Goal: Transaction & Acquisition: Download file/media

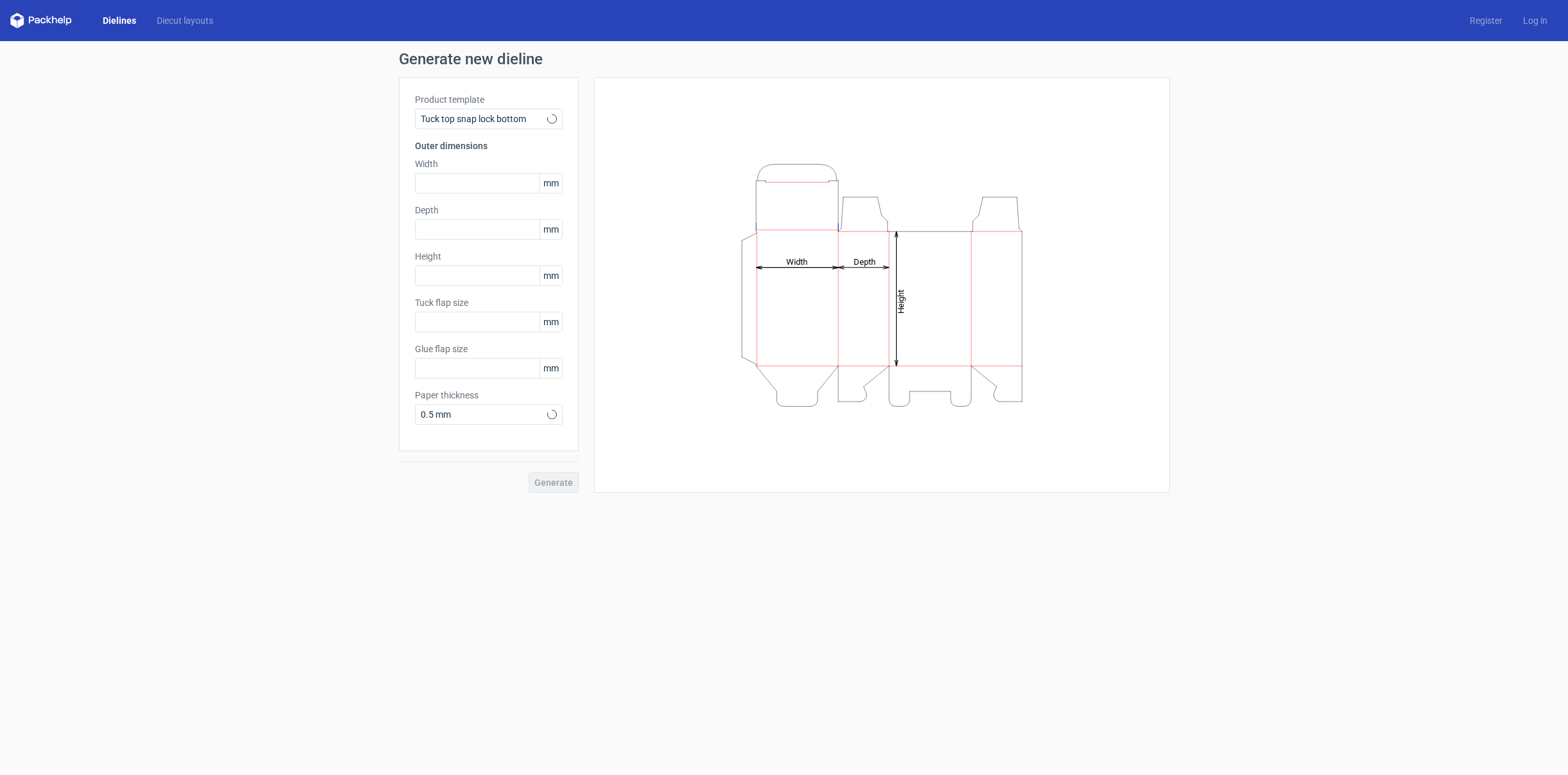
type input "15"
type input "10"
click at [502, 117] on span "Tuck top snap lock bottom" at bounding box center [484, 119] width 127 height 13
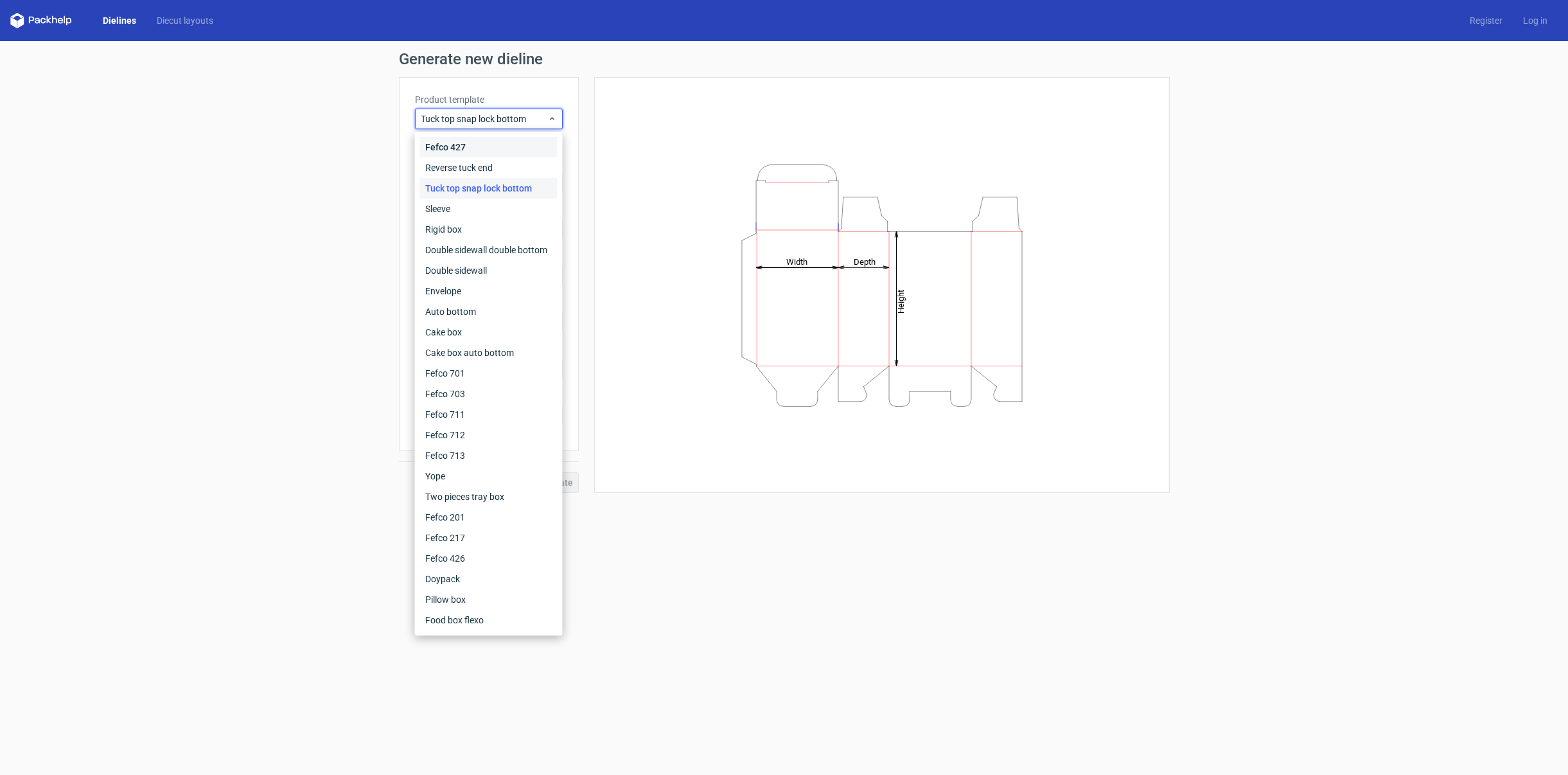
click at [475, 145] on div "Fefco 427" at bounding box center [489, 147] width 137 height 21
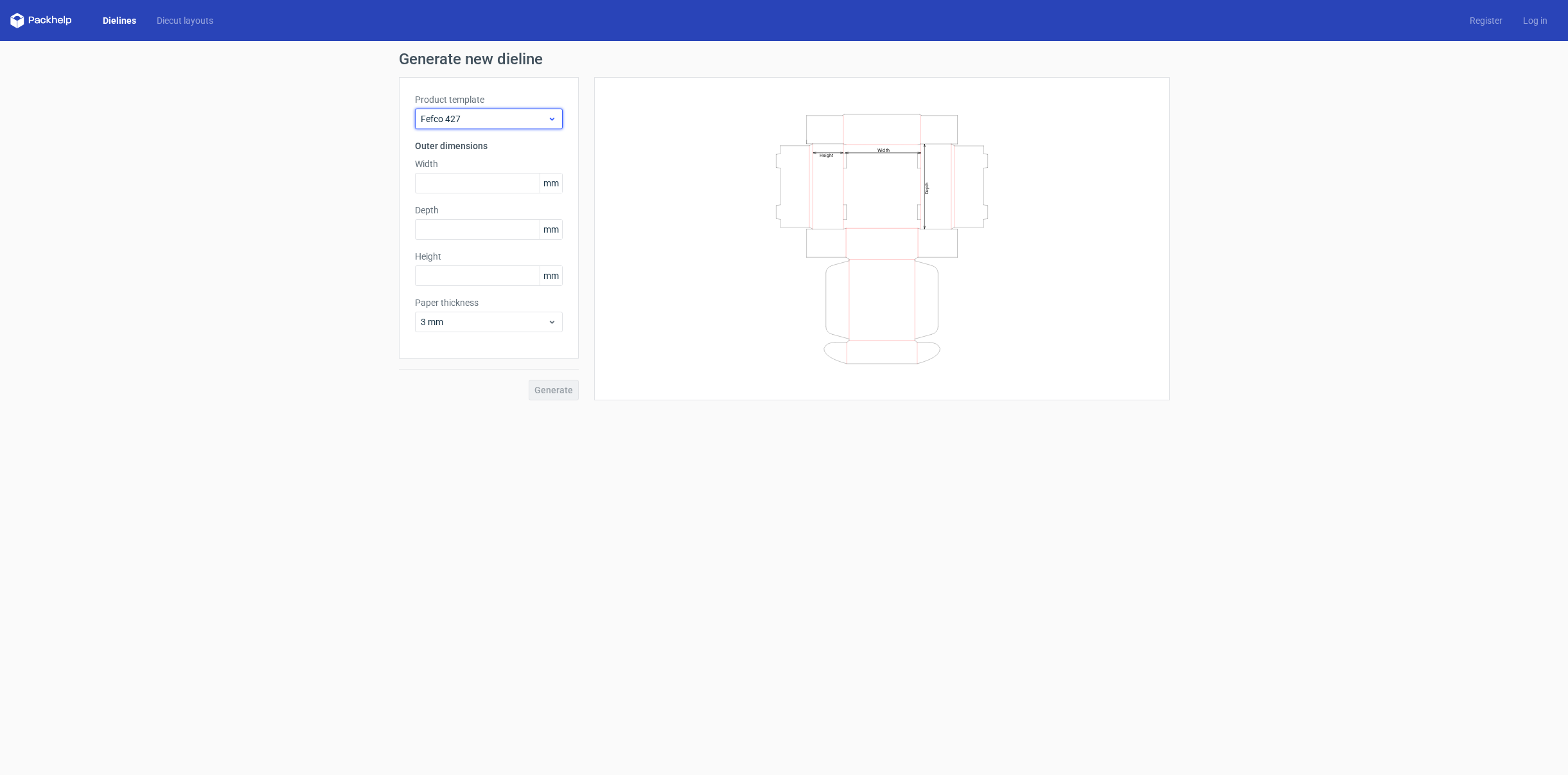
click at [467, 115] on span "Fefco 427" at bounding box center [484, 119] width 127 height 13
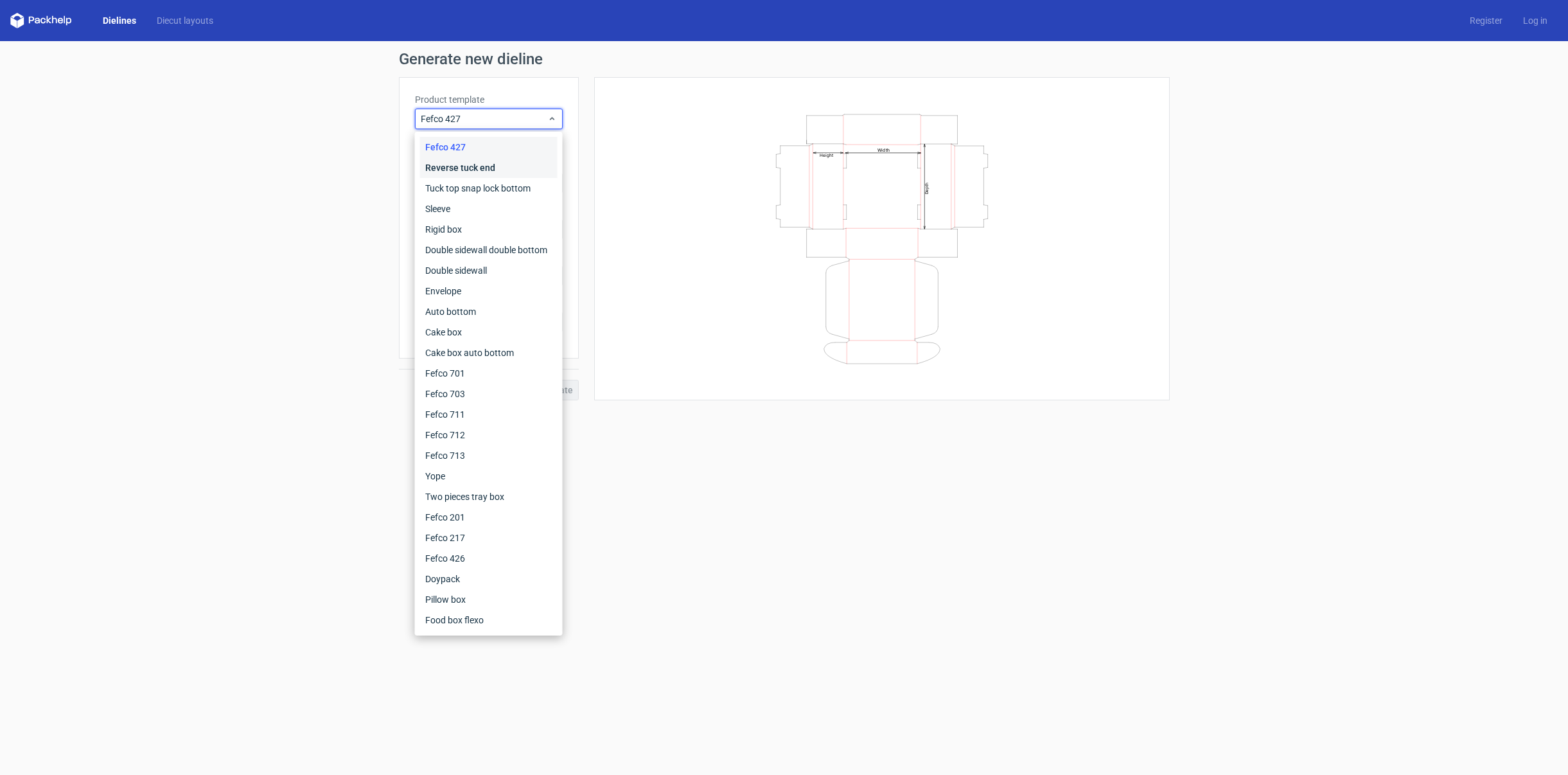
click at [463, 169] on div "Reverse tuck end" at bounding box center [489, 167] width 137 height 21
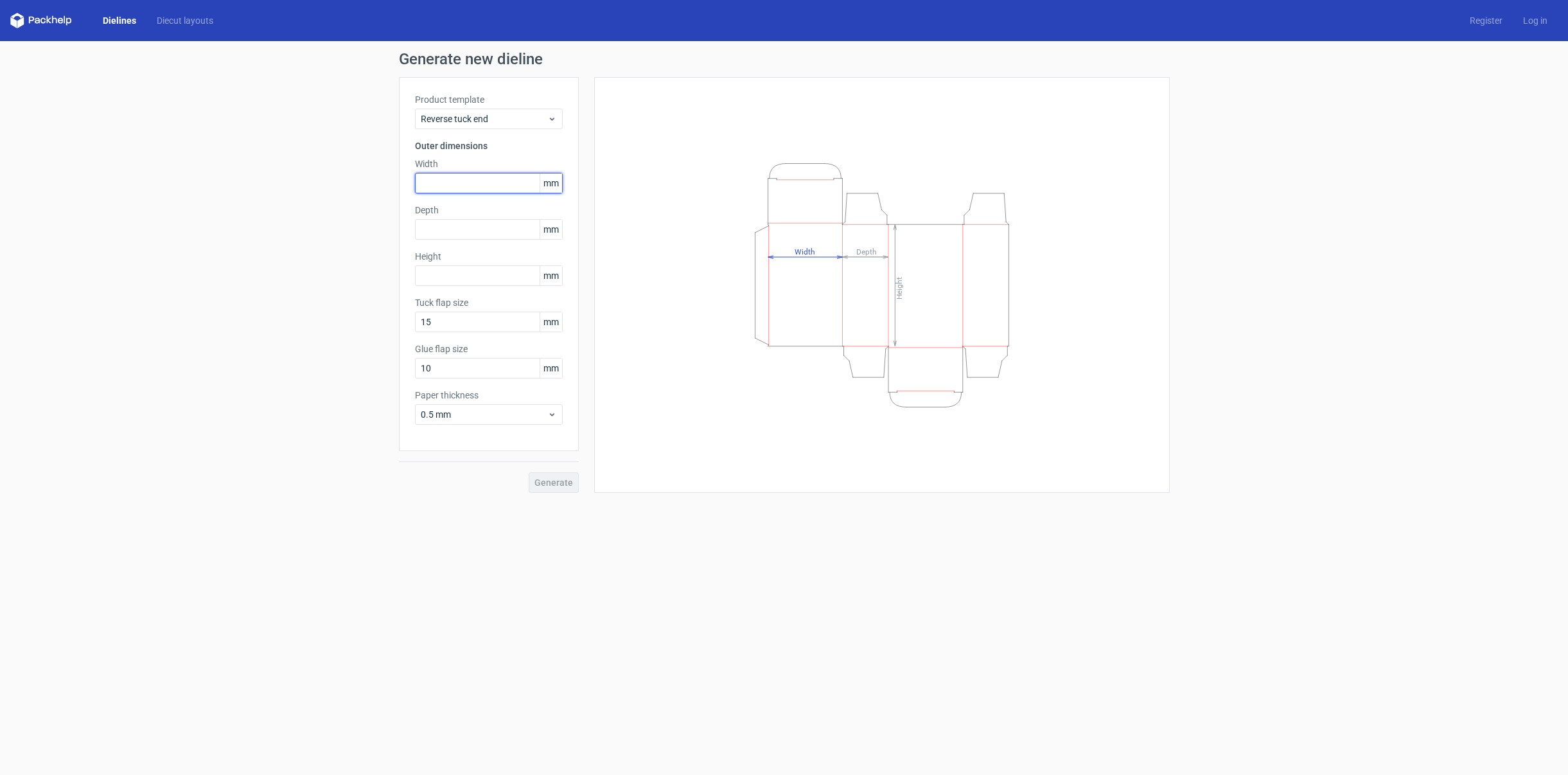
click at [466, 184] on input "text" at bounding box center [489, 183] width 148 height 21
type input "30"
click at [466, 234] on input "text" at bounding box center [489, 229] width 148 height 21
type input "30"
click at [462, 272] on input "text" at bounding box center [489, 275] width 148 height 21
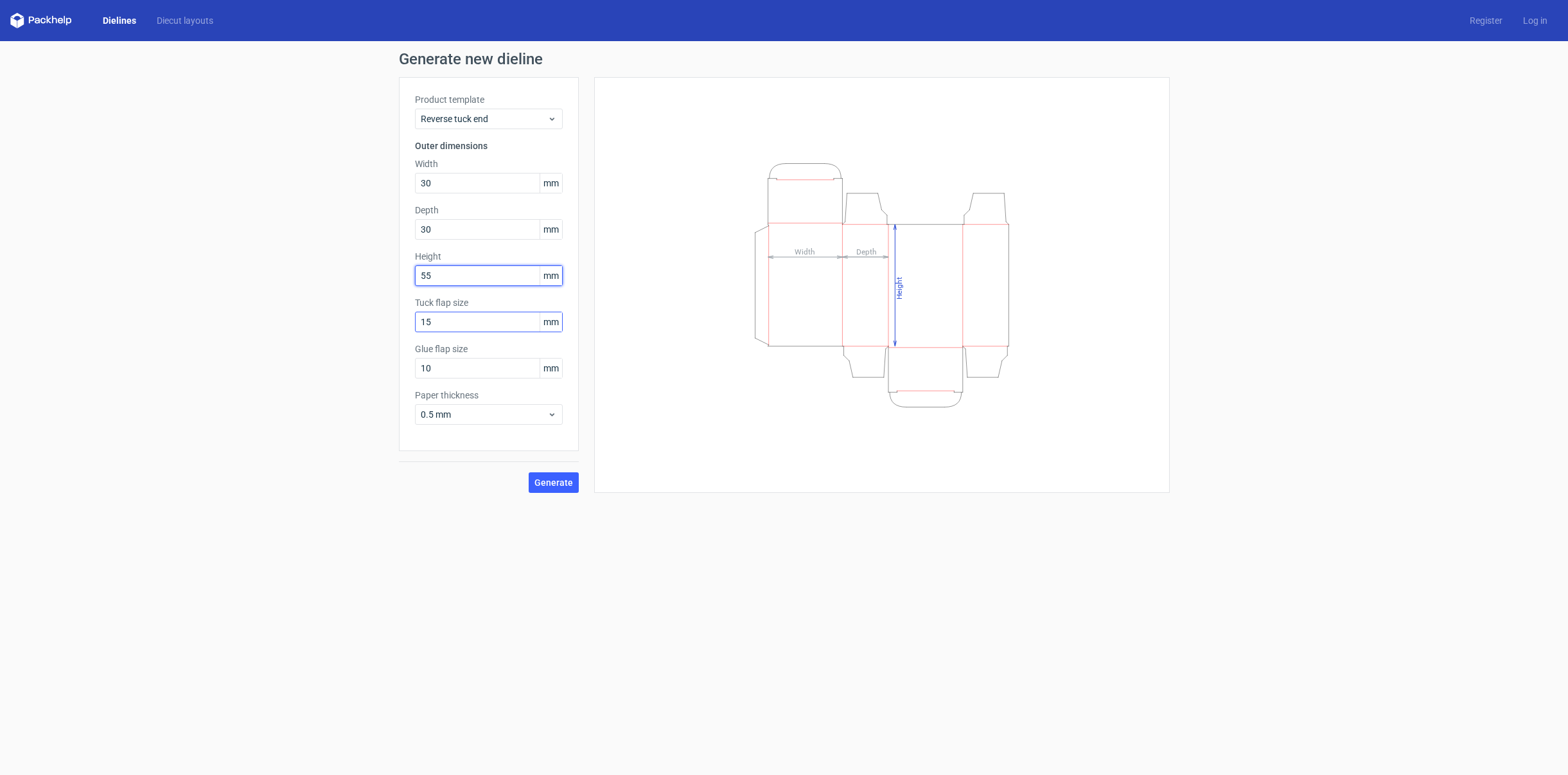
type input "55"
click at [480, 314] on input "15" at bounding box center [489, 322] width 148 height 21
drag, startPoint x: 483, startPoint y: 320, endPoint x: 404, endPoint y: 319, distance: 79.0
click at [404, 319] on div "Product template Reverse tuck end Outer dimensions Width 30 mm Depth 30 mm Heig…" at bounding box center [489, 264] width 180 height 374
click at [479, 363] on input "10" at bounding box center [489, 368] width 148 height 21
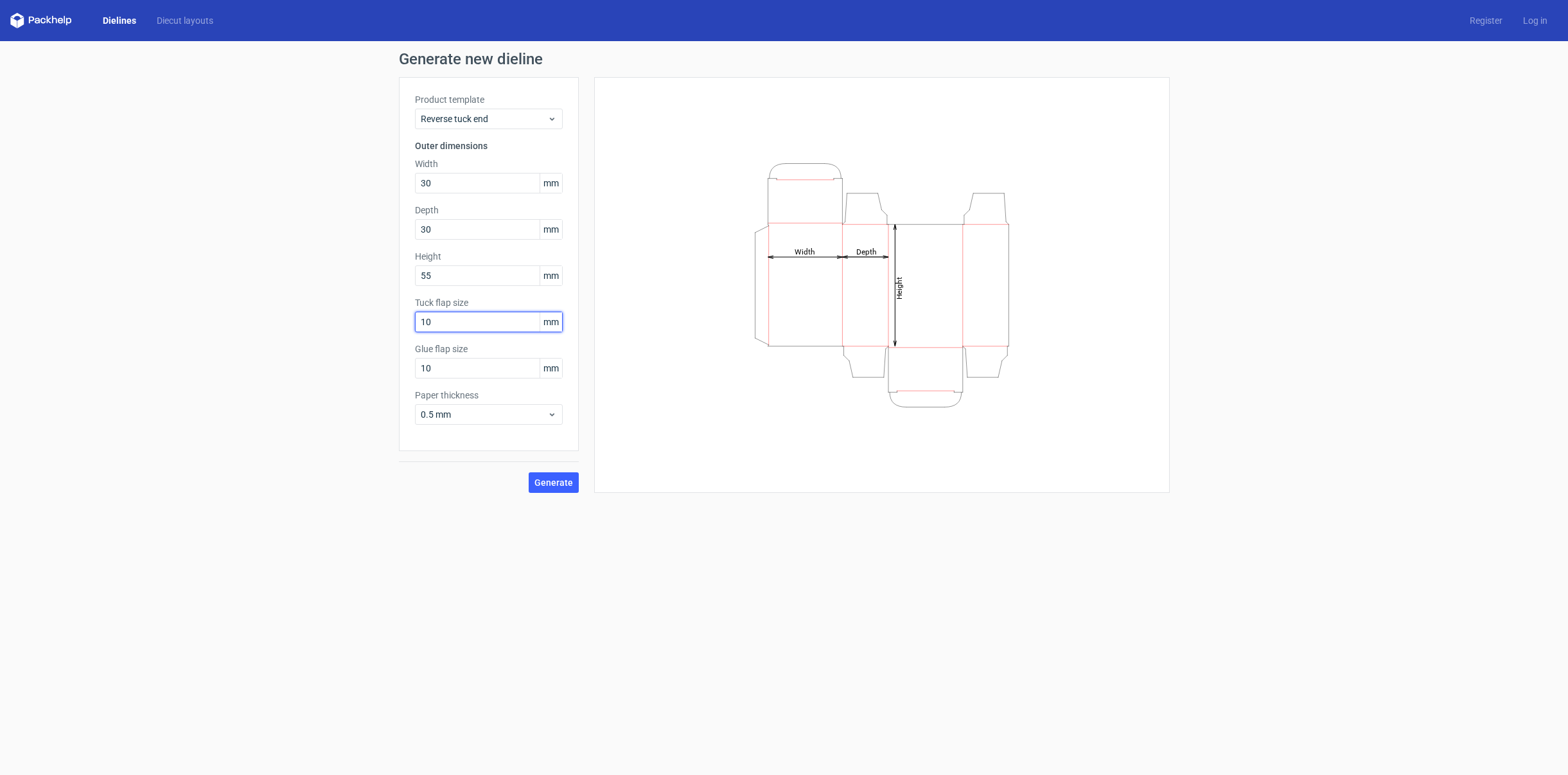
click at [392, 324] on div "Generate new dieline Product template Reverse tuck end Outer dimensions Width 3…" at bounding box center [784, 272] width 1568 height 462
type input "11"
click at [444, 367] on input "10" at bounding box center [489, 368] width 148 height 21
click at [404, 365] on div "Product template Reverse tuck end Outer dimensions Width 30 mm Depth 30 mm Heig…" at bounding box center [489, 264] width 180 height 374
type input "12"
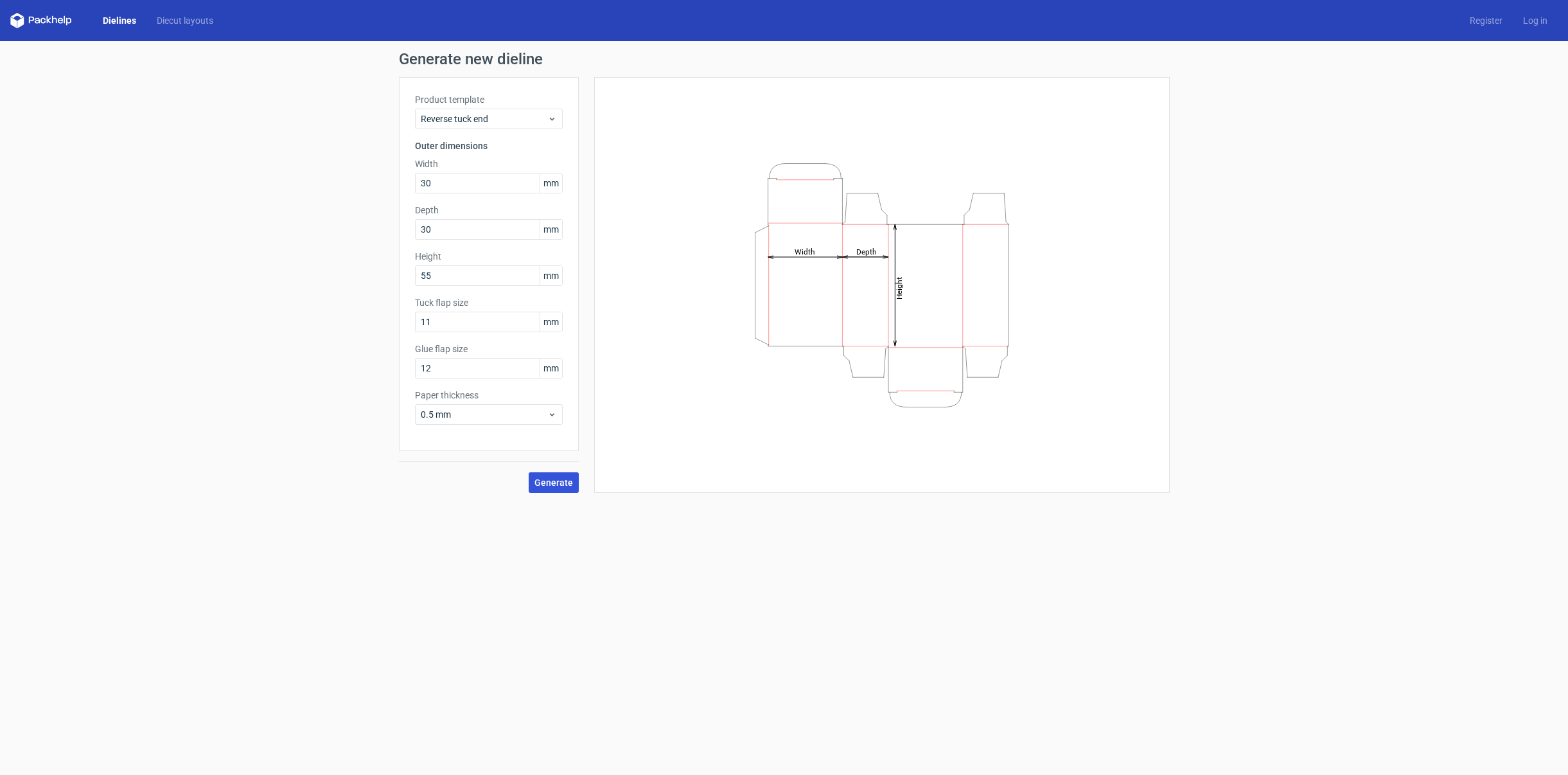
click at [552, 479] on span "Generate" at bounding box center [554, 483] width 38 height 9
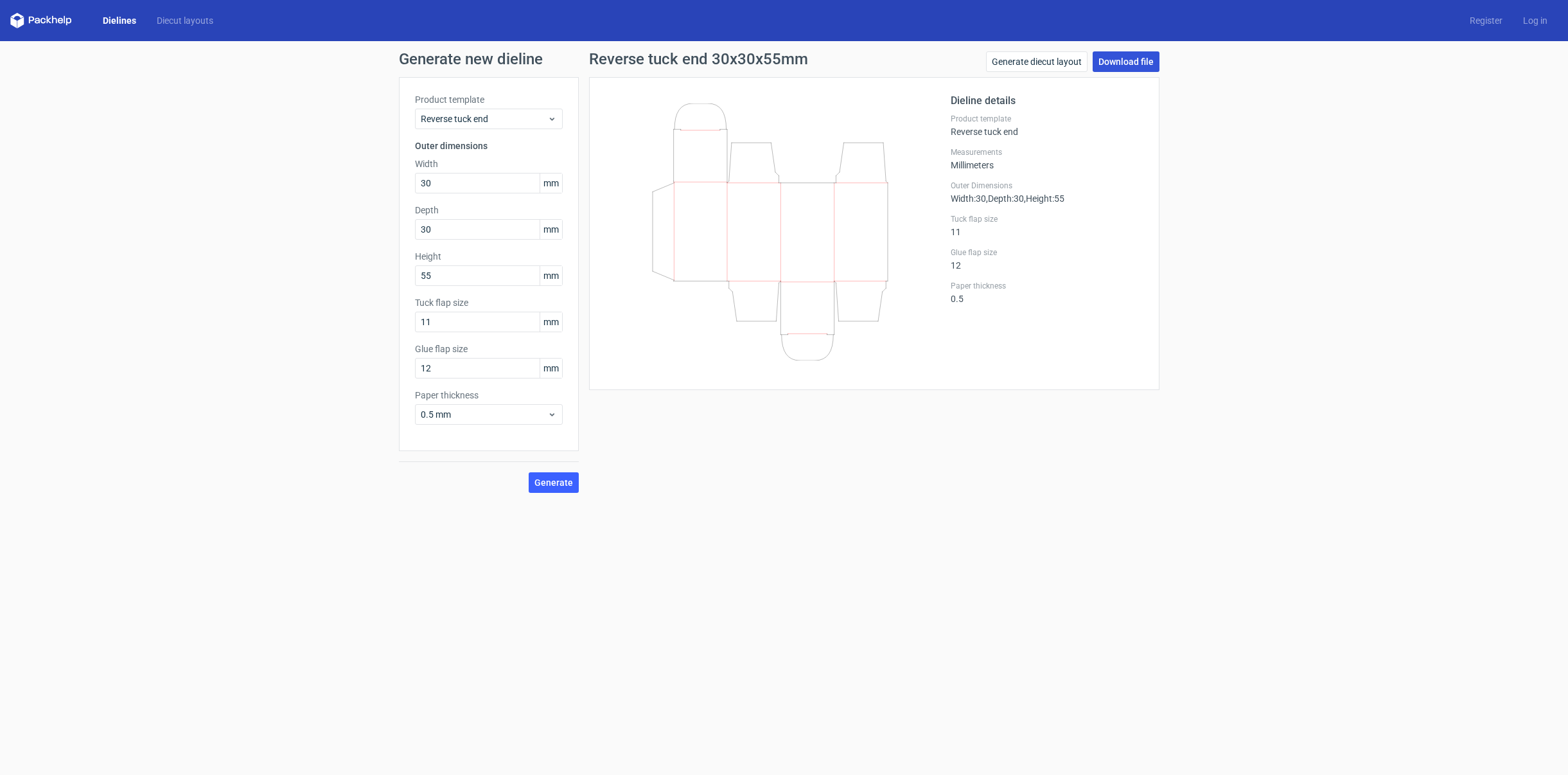
click at [1115, 66] on link "Download file" at bounding box center [1126, 62] width 67 height 21
drag, startPoint x: 483, startPoint y: 181, endPoint x: 390, endPoint y: 186, distance: 93.1
click at [390, 186] on div "Generate new dieline Product template Reverse tuck end Outer dimensions Width 3…" at bounding box center [784, 272] width 1568 height 462
type input "42"
drag, startPoint x: 455, startPoint y: 235, endPoint x: 381, endPoint y: 222, distance: 75.1
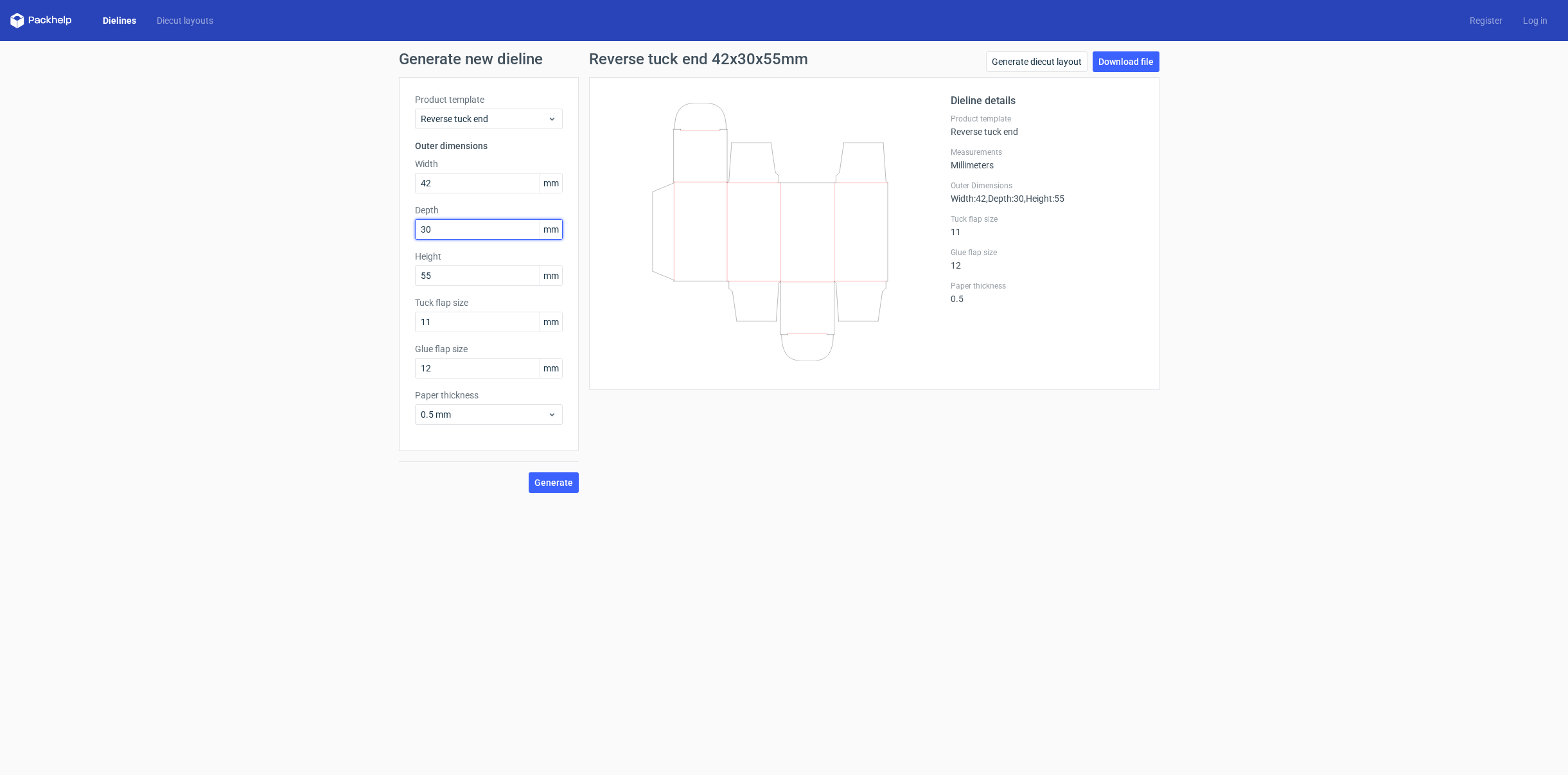
click at [381, 222] on div "Generate new dieline Product template Reverse tuck end Outer dimensions Width 4…" at bounding box center [784, 272] width 1568 height 462
type input "42"
drag, startPoint x: 440, startPoint y: 276, endPoint x: 370, endPoint y: 272, distance: 70.1
click at [370, 272] on div "Generate new dieline Product template Reverse tuck end Outer dimensions Width 4…" at bounding box center [784, 272] width 1568 height 462
type input "65"
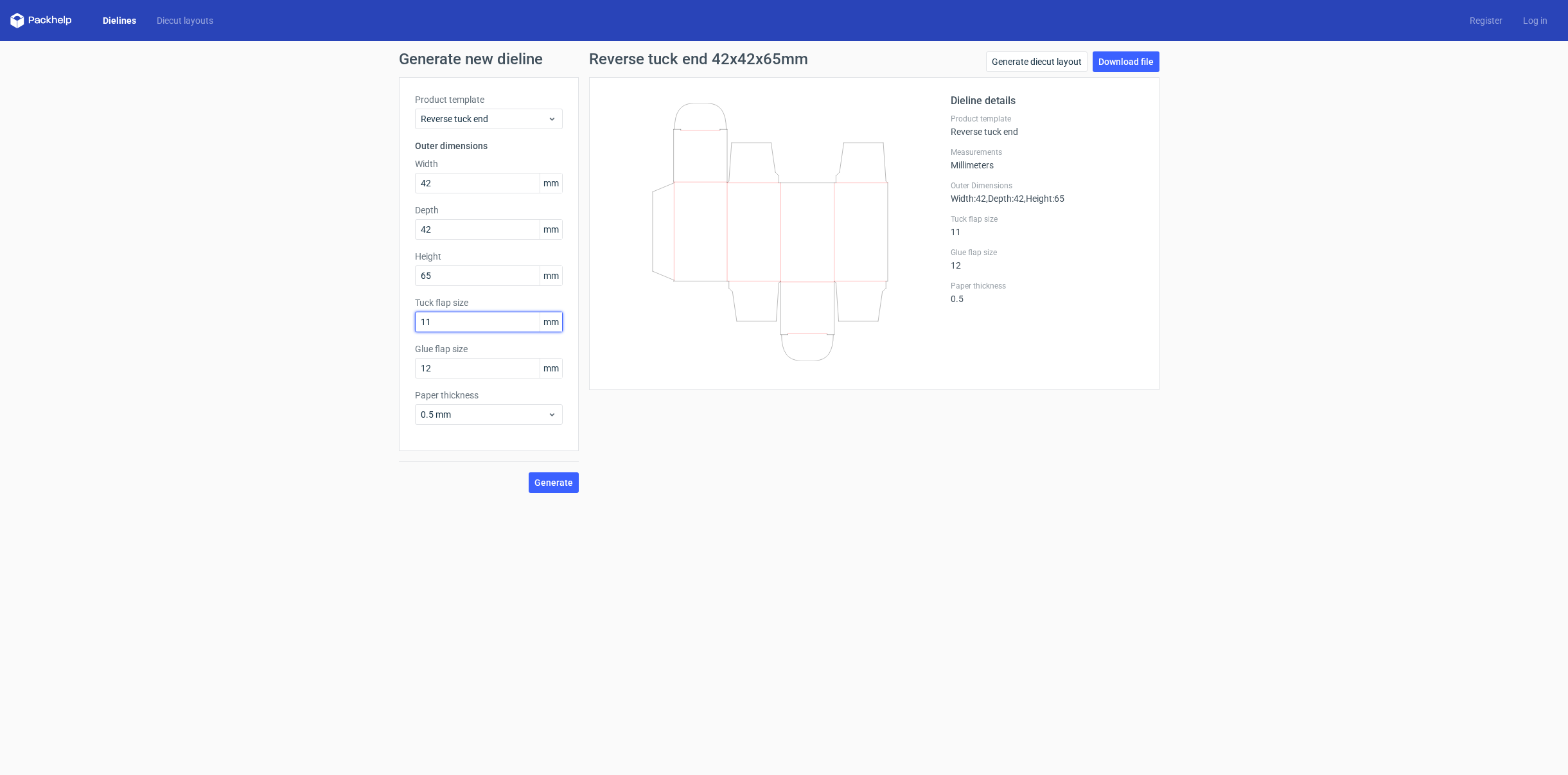
drag, startPoint x: 453, startPoint y: 324, endPoint x: 392, endPoint y: 322, distance: 61.0
click at [392, 322] on div "Generate new dieline Product template Reverse tuck end Outer dimensions Width 4…" at bounding box center [784, 272] width 1568 height 462
type input "12"
click at [551, 483] on span "Generate" at bounding box center [554, 483] width 38 height 9
click at [1142, 66] on link "Download file" at bounding box center [1126, 62] width 67 height 21
